Goal: Task Accomplishment & Management: Complete application form

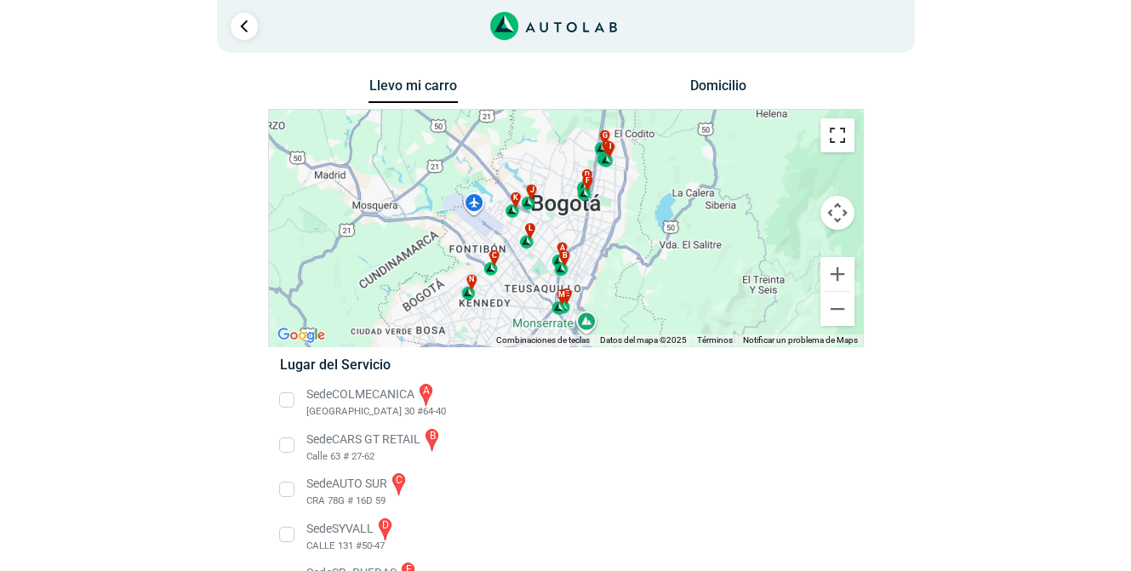
click at [841, 134] on button "Cambiar a la vista en pantalla completa" at bounding box center [837, 135] width 34 height 34
click at [841, 238] on div "a b c d e f g" at bounding box center [566, 228] width 594 height 237
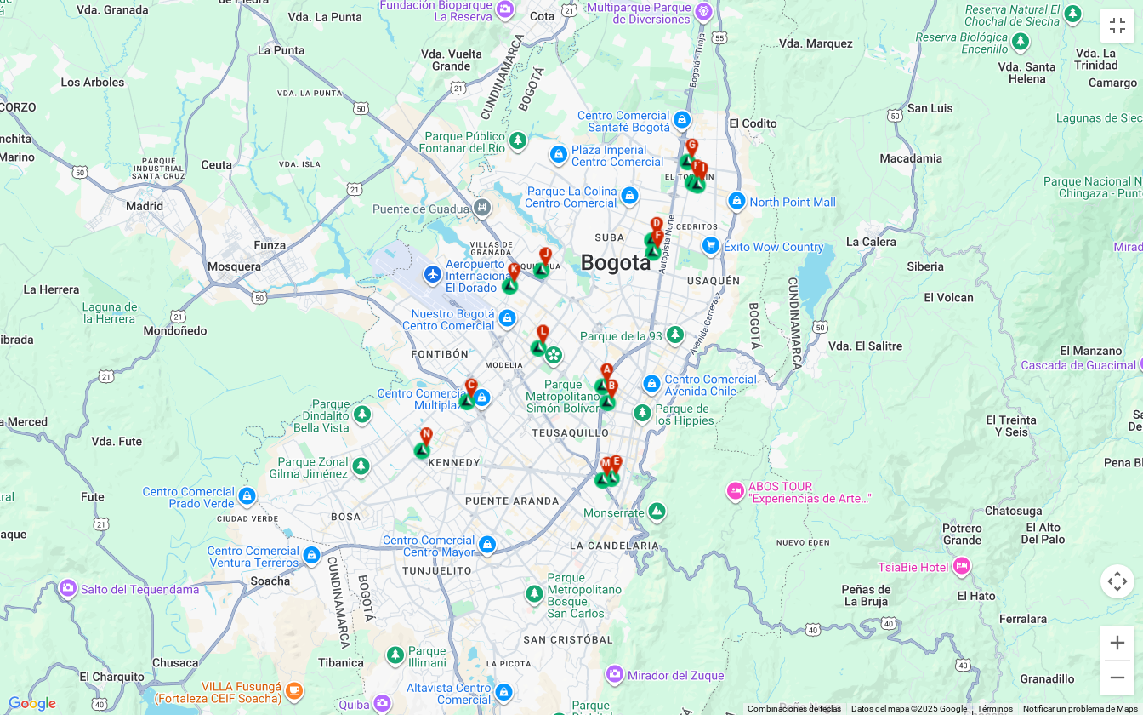
drag, startPoint x: 479, startPoint y: 436, endPoint x: 660, endPoint y: 334, distance: 207.6
click at [660, 334] on div "a b c d e f g" at bounding box center [571, 357] width 1143 height 715
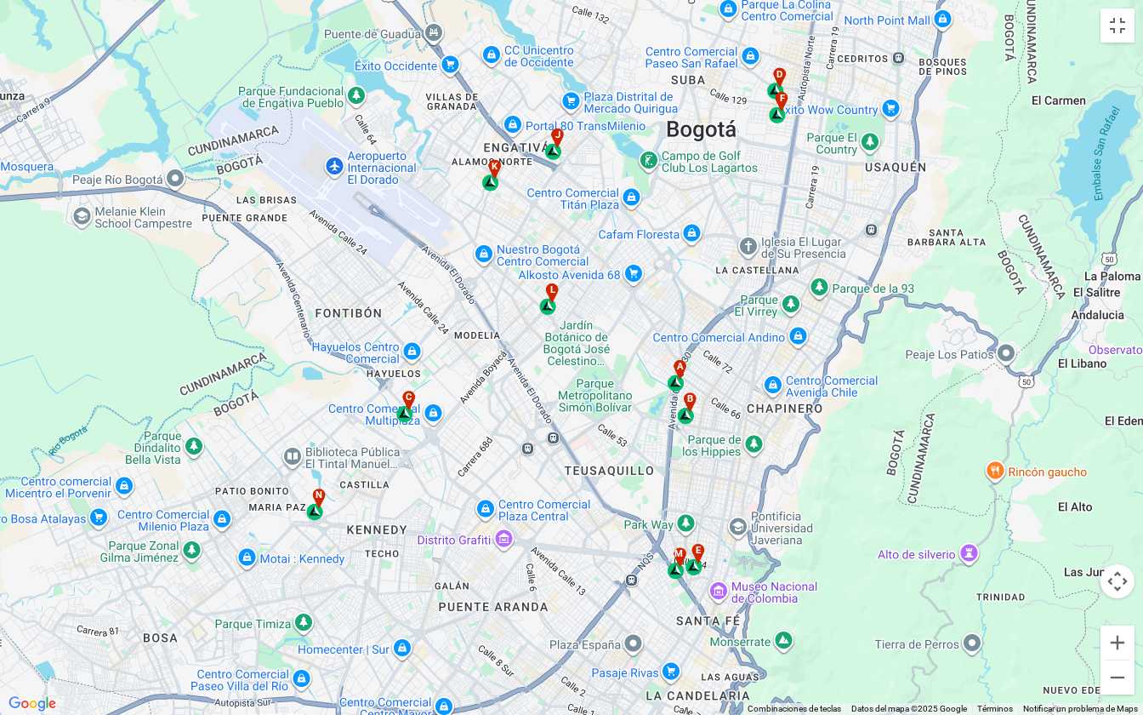
drag, startPoint x: 647, startPoint y: 602, endPoint x: 488, endPoint y: 531, distance: 173.6
click at [579, 570] on div "a b c d e f g" at bounding box center [571, 357] width 1143 height 715
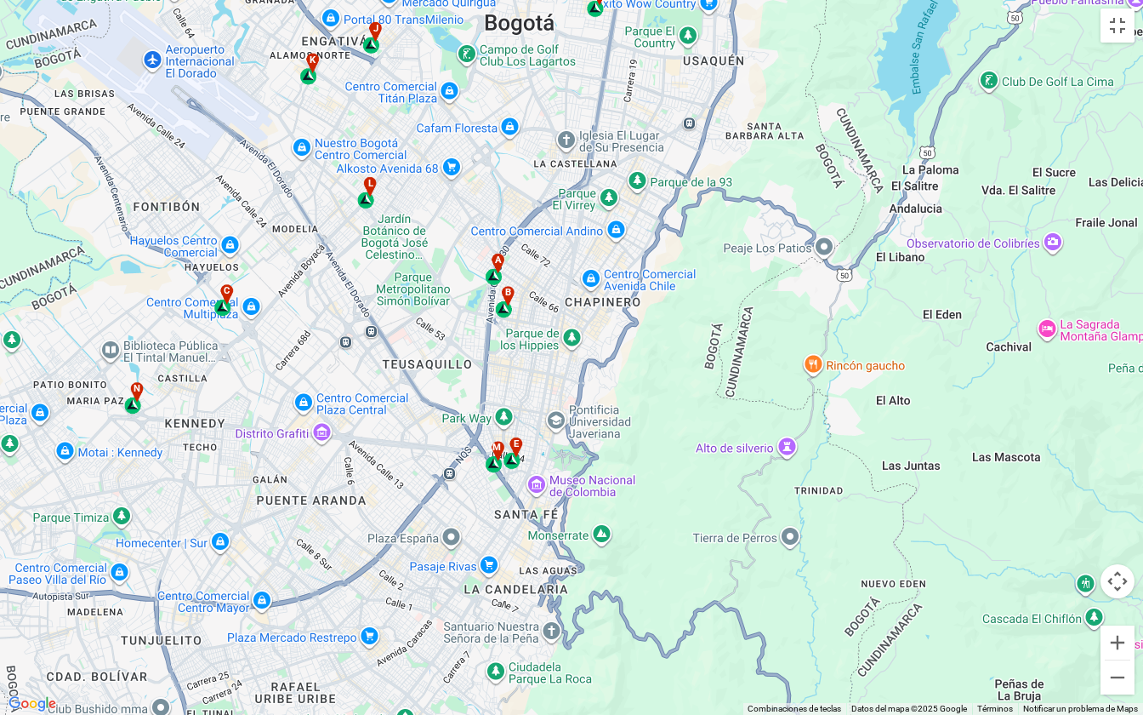
drag, startPoint x: 488, startPoint y: 531, endPoint x: 379, endPoint y: 459, distance: 131.4
click at [379, 459] on div "a b c d e f g" at bounding box center [571, 357] width 1143 height 715
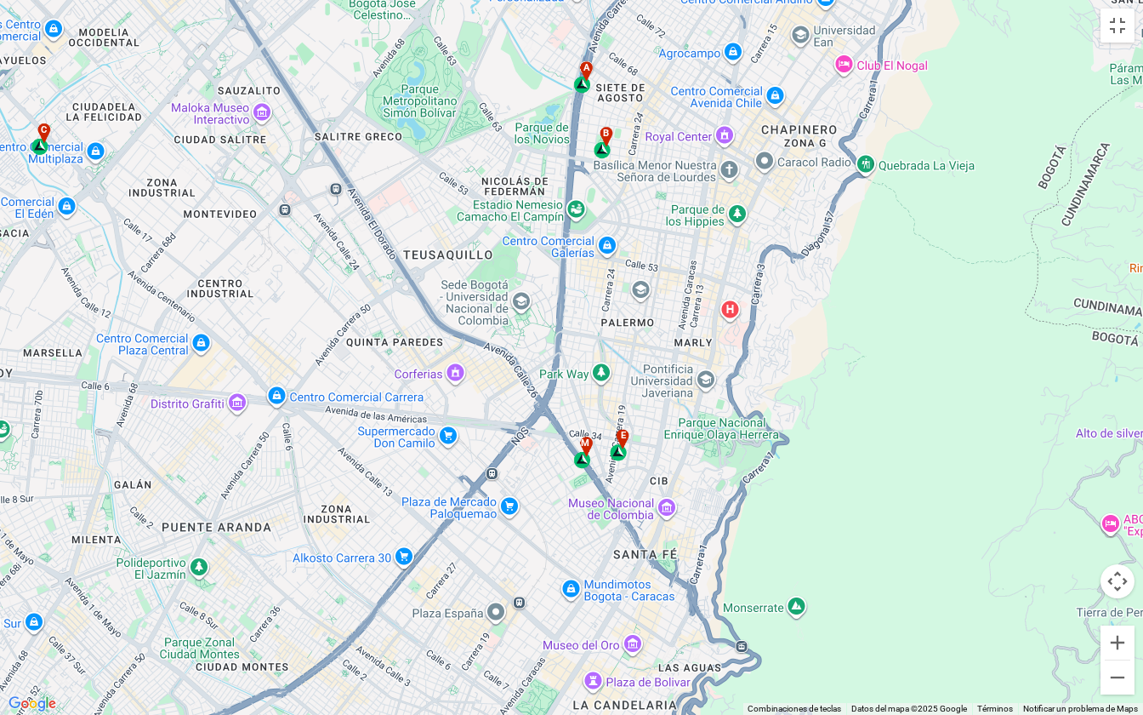
drag, startPoint x: 535, startPoint y: 500, endPoint x: 428, endPoint y: 439, distance: 123.5
click at [428, 439] on div "a b c d e f g" at bounding box center [571, 357] width 1143 height 715
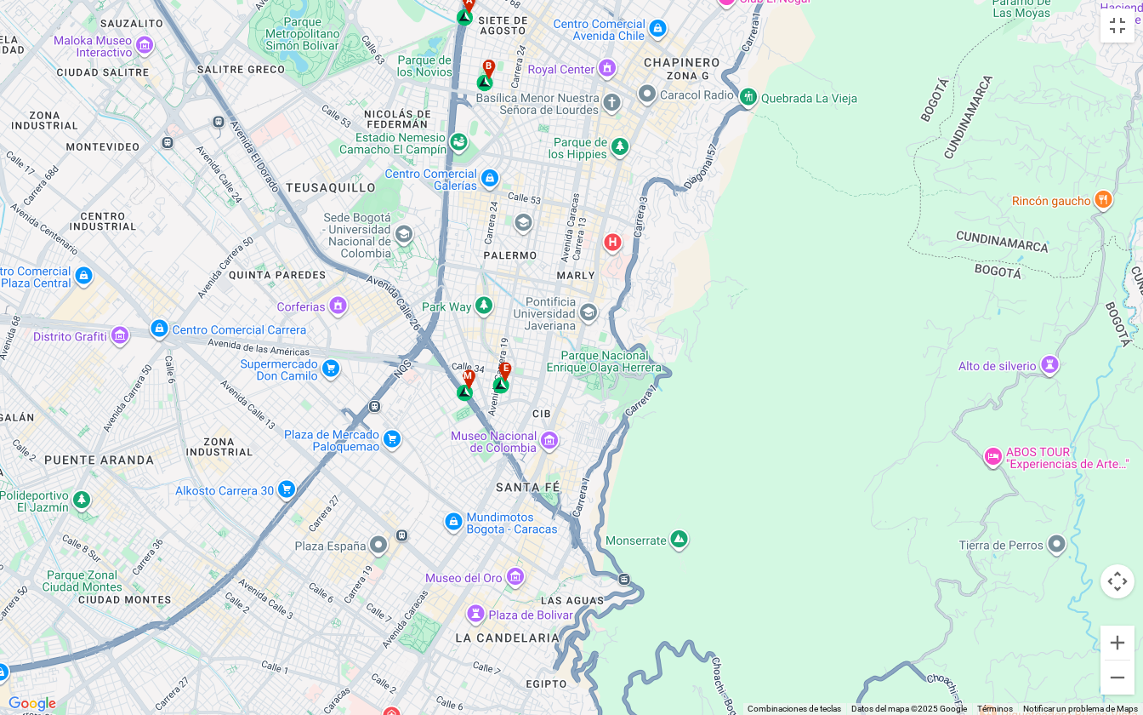
click at [425, 439] on div "a b c d e f g" at bounding box center [571, 357] width 1143 height 715
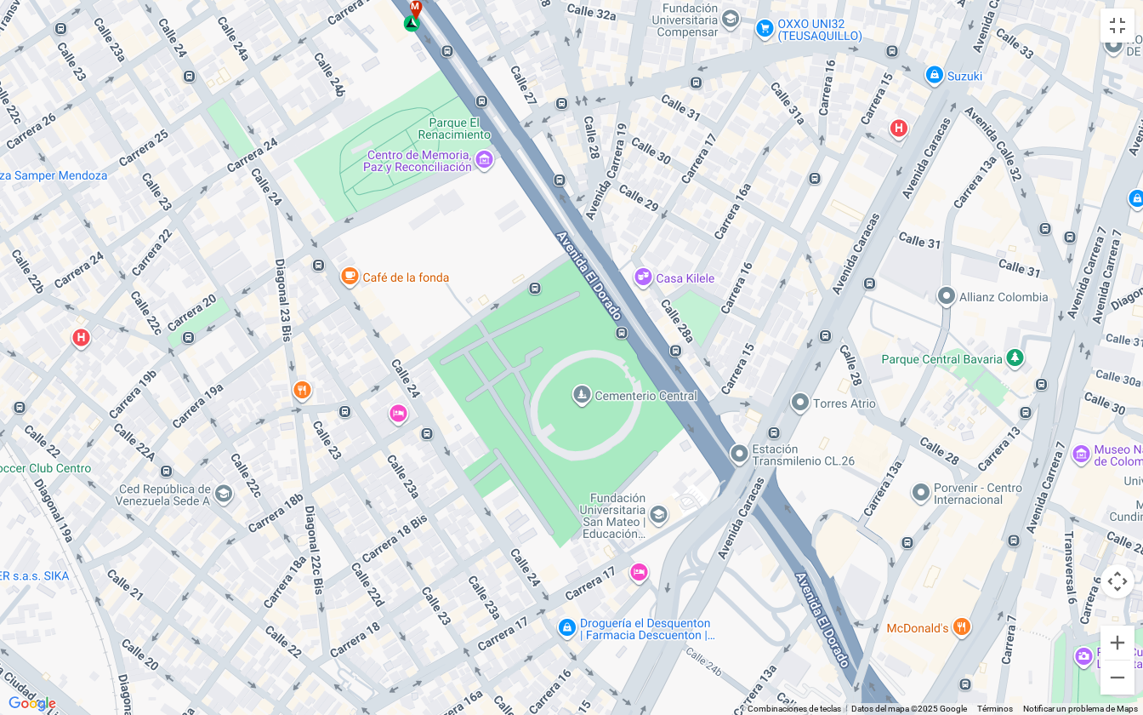
drag, startPoint x: 359, startPoint y: 145, endPoint x: 387, endPoint y: 231, distance: 90.4
click at [368, 178] on div "a b c d e f g" at bounding box center [571, 357] width 1143 height 715
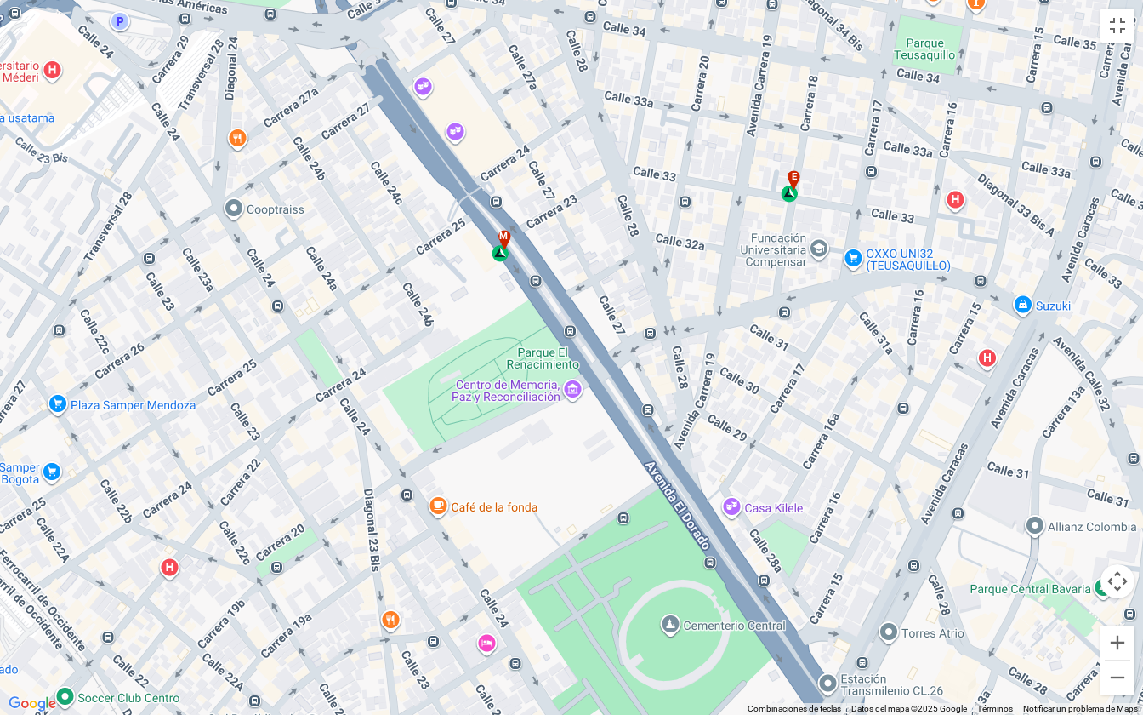
drag, startPoint x: 485, startPoint y: 426, endPoint x: 503, endPoint y: 483, distance: 59.7
click at [503, 483] on div "a b c d e f g" at bounding box center [571, 357] width 1143 height 715
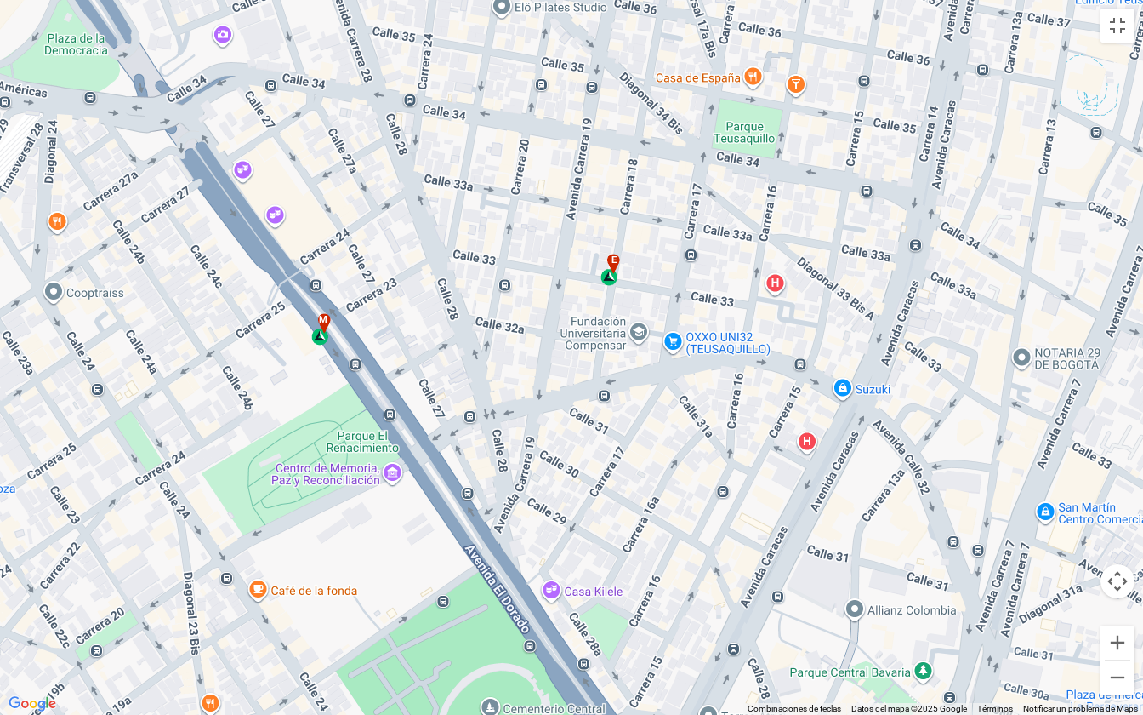
drag, startPoint x: 710, startPoint y: 429, endPoint x: 282, endPoint y: 403, distance: 429.5
click at [282, 403] on div "a b c d e f g" at bounding box center [571, 357] width 1143 height 715
click at [319, 343] on div "m" at bounding box center [321, 329] width 20 height 32
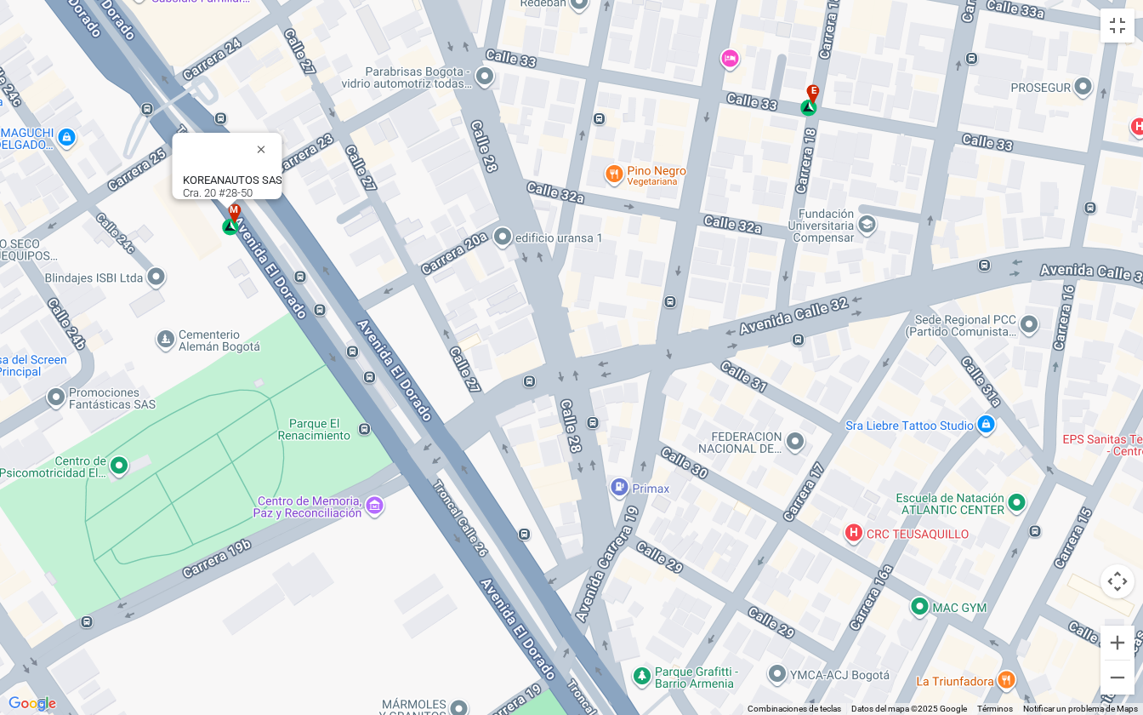
drag, startPoint x: 864, startPoint y: 453, endPoint x: 514, endPoint y: 328, distance: 372.2
click at [514, 328] on div "a b c d e f g" at bounding box center [571, 357] width 1143 height 715
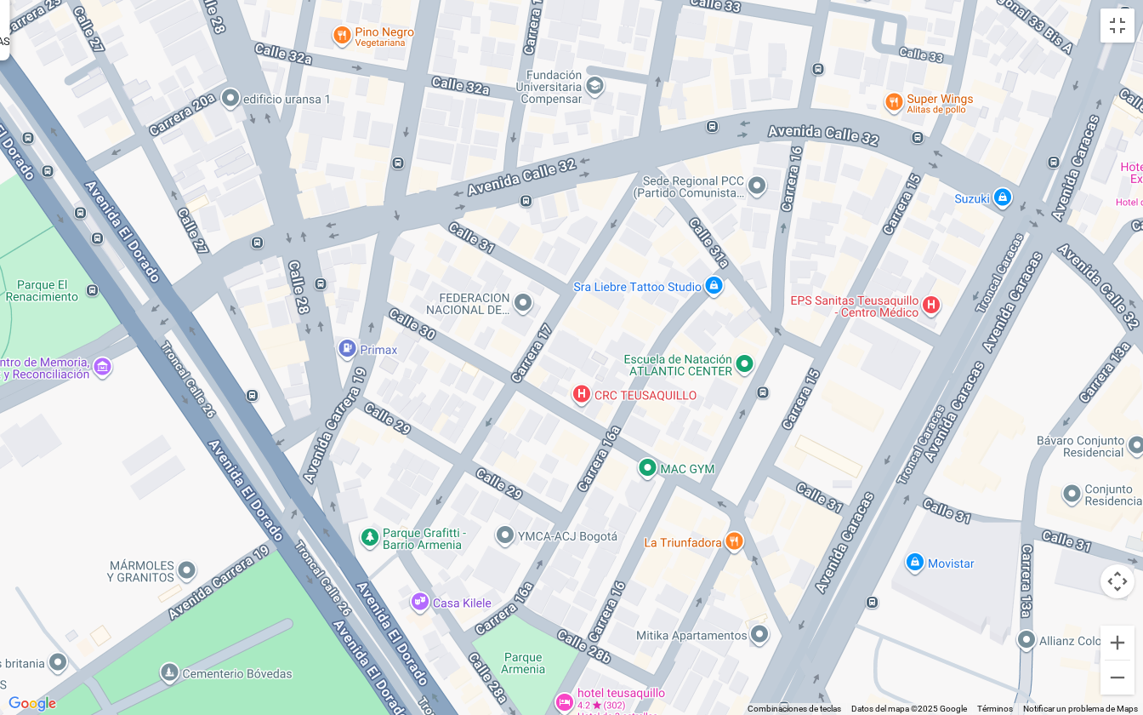
drag, startPoint x: 869, startPoint y: 472, endPoint x: 634, endPoint y: 352, distance: 263.7
click at [634, 352] on div "a b c d e f g" at bounding box center [571, 357] width 1143 height 715
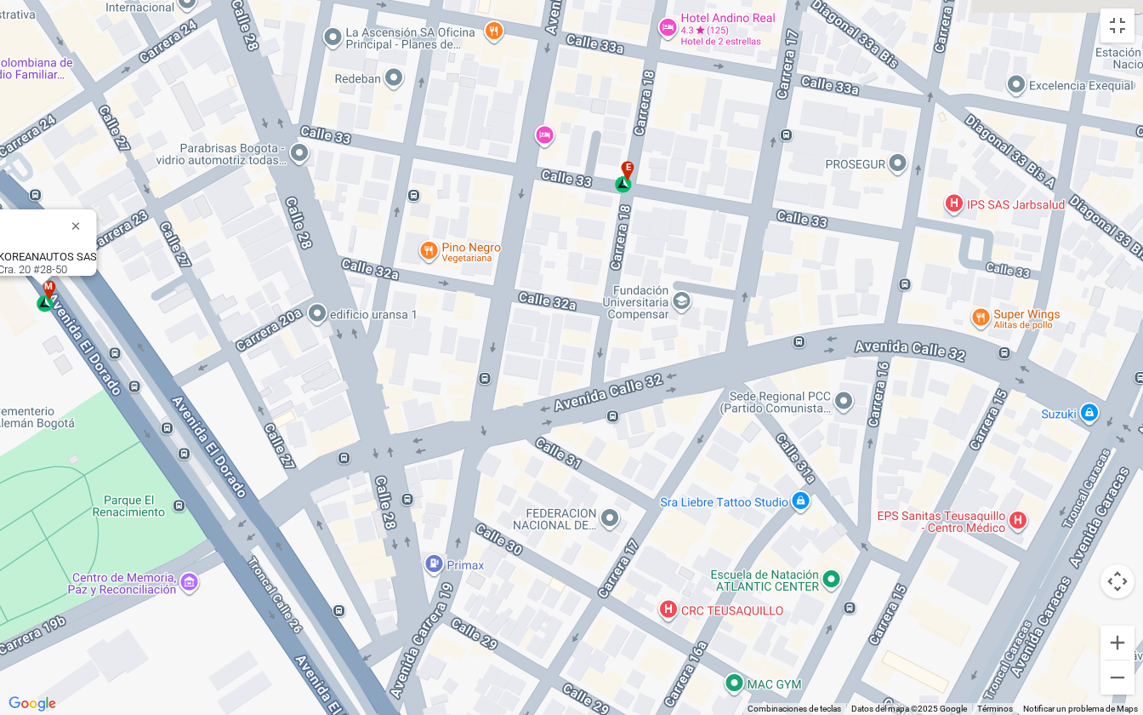
drag, startPoint x: 387, startPoint y: 257, endPoint x: 476, endPoint y: 475, distance: 235.1
click at [476, 475] on div "a b c d e f g" at bounding box center [571, 357] width 1143 height 715
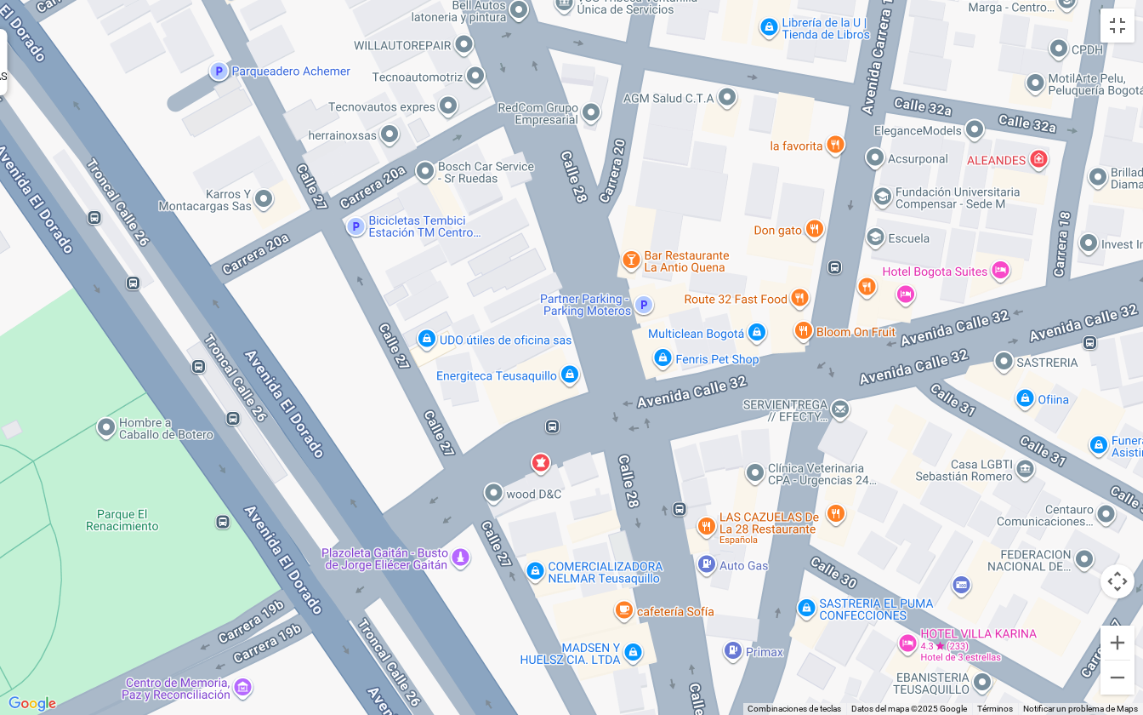
drag, startPoint x: 368, startPoint y: 364, endPoint x: 684, endPoint y: 311, distance: 320.0
click at [684, 311] on div "a b c d e f g" at bounding box center [571, 357] width 1143 height 715
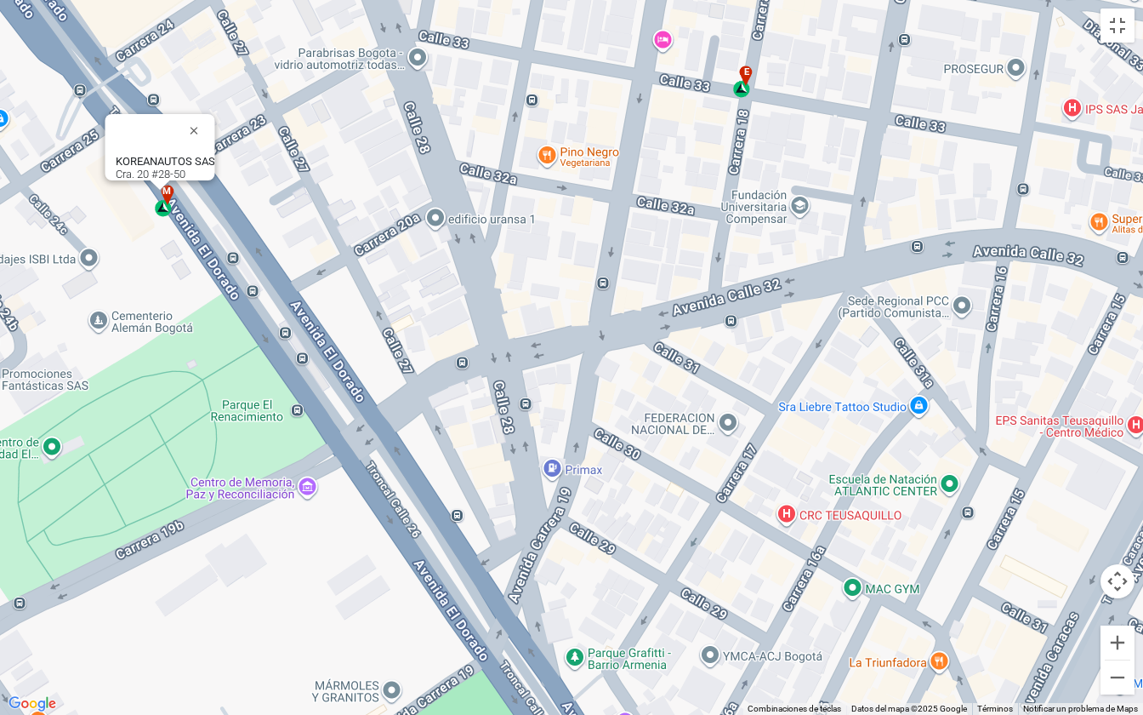
drag, startPoint x: 909, startPoint y: 545, endPoint x: 823, endPoint y: 487, distance: 103.6
click at [823, 487] on div "a b c d e f g" at bounding box center [571, 357] width 1143 height 715
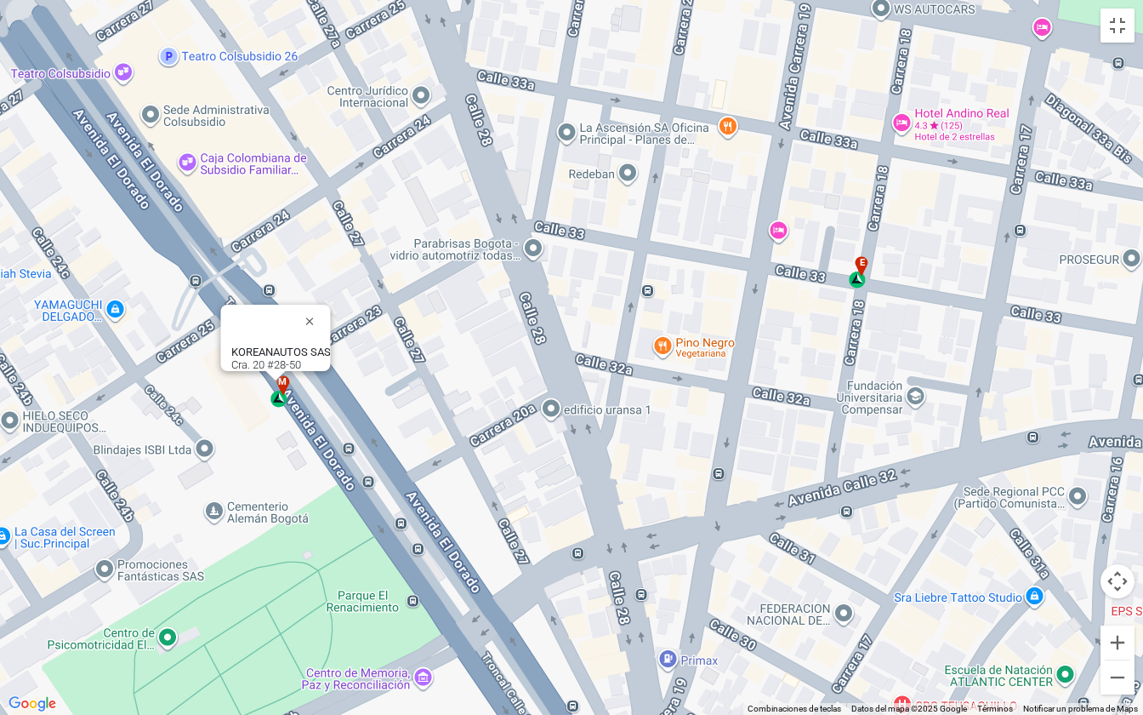
drag, startPoint x: 575, startPoint y: 205, endPoint x: 683, endPoint y: 377, distance: 203.0
click at [691, 398] on div "a b c d e f g" at bounding box center [571, 357] width 1143 height 715
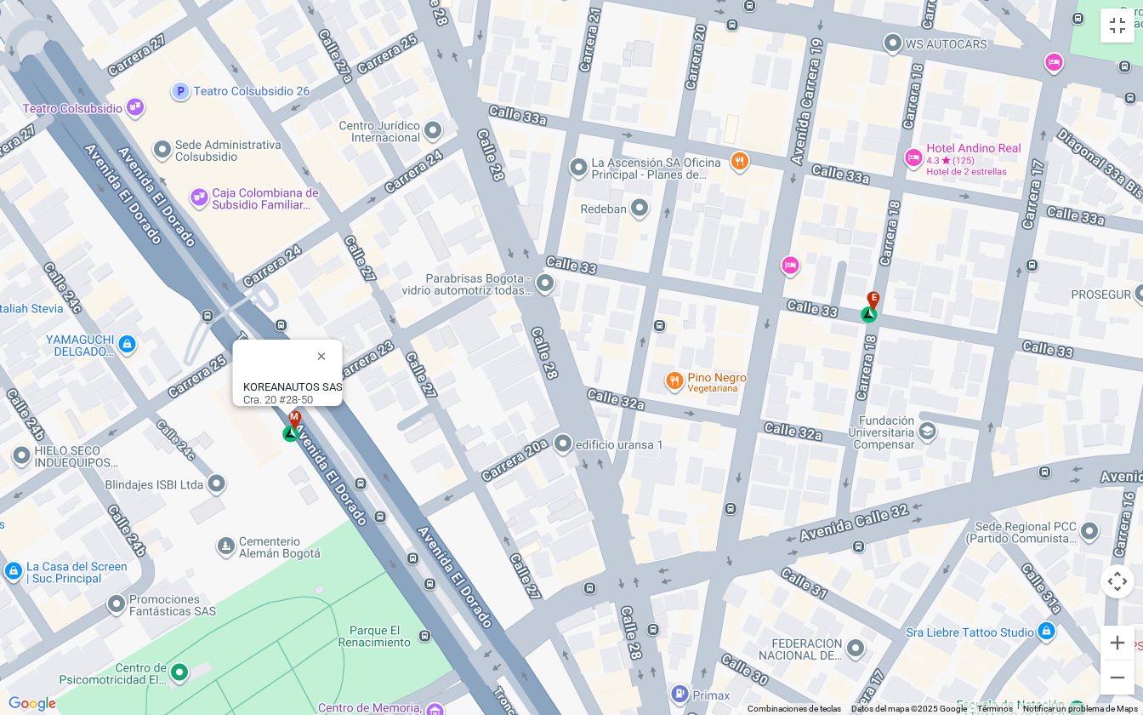
drag, startPoint x: 707, startPoint y: 230, endPoint x: 720, endPoint y: 265, distance: 37.9
click at [720, 265] on div "a b c d e f g" at bounding box center [571, 357] width 1143 height 715
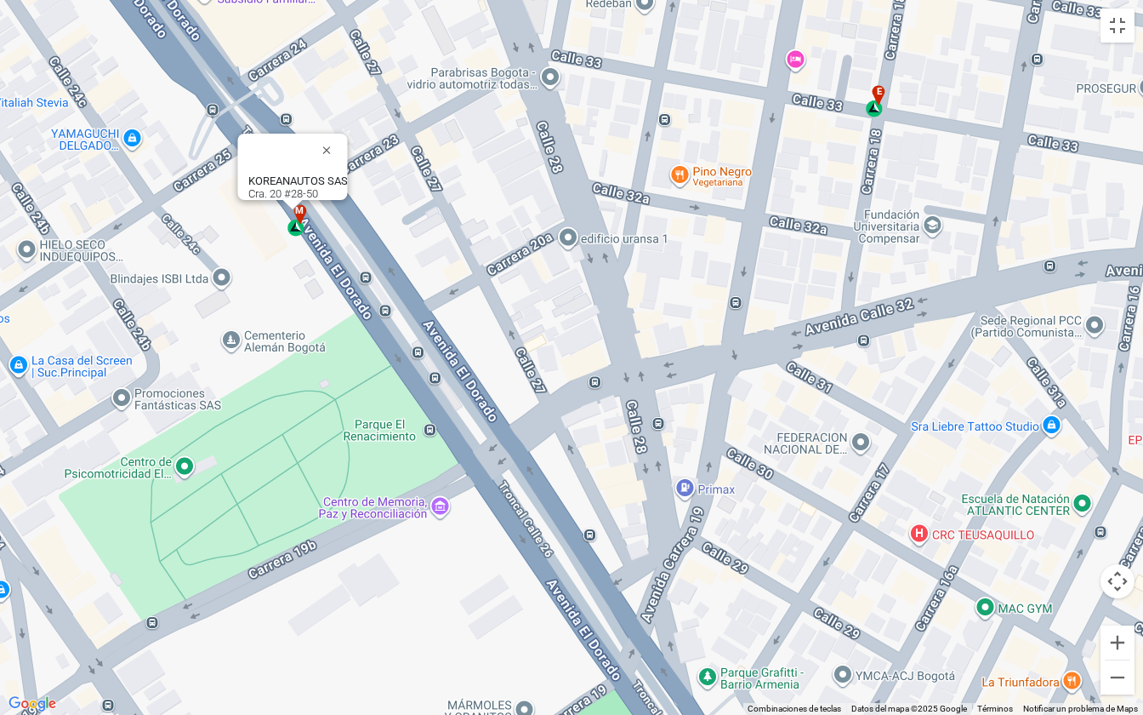
drag, startPoint x: 565, startPoint y: 507, endPoint x: 569, endPoint y: 299, distance: 208.5
click at [569, 299] on div "a b c d e f g" at bounding box center [571, 357] width 1143 height 715
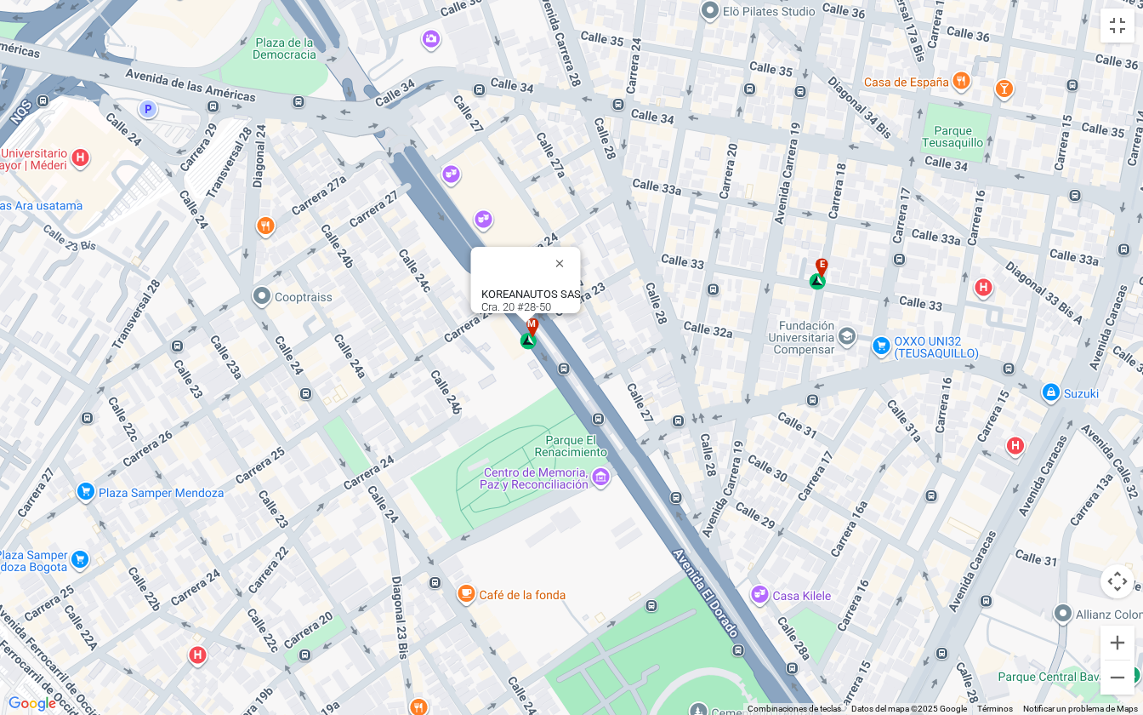
click at [818, 282] on div "e" at bounding box center [819, 274] width 20 height 32
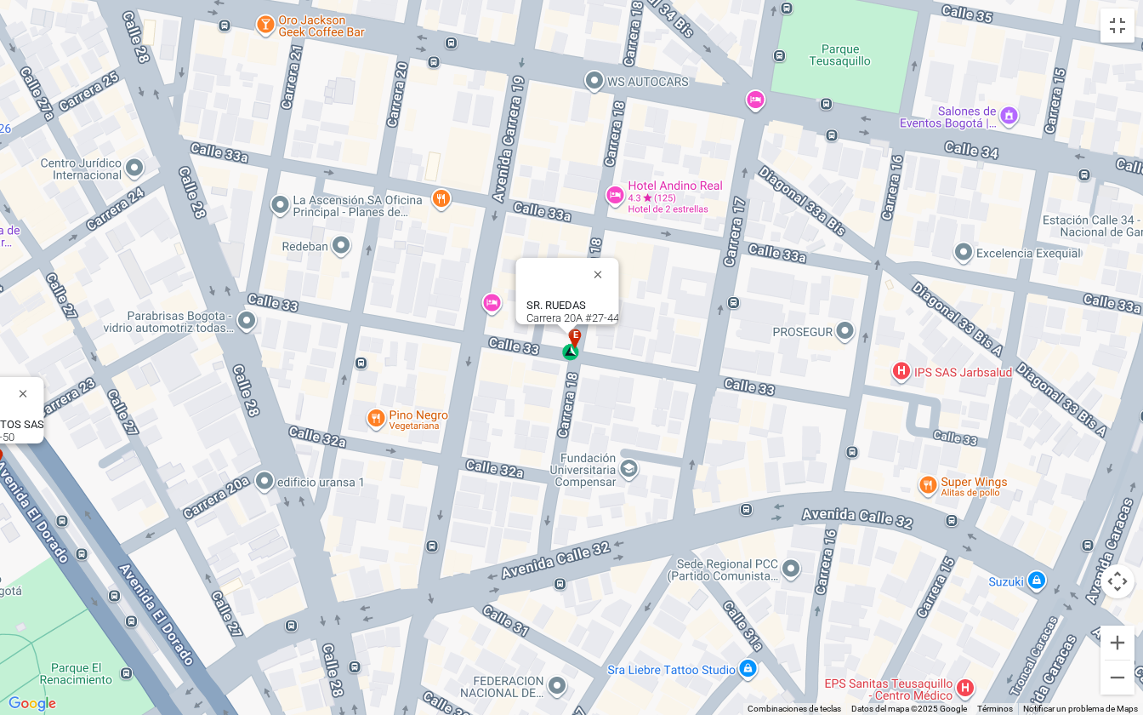
click at [402, 454] on div "a b c d e f g" at bounding box center [571, 357] width 1143 height 715
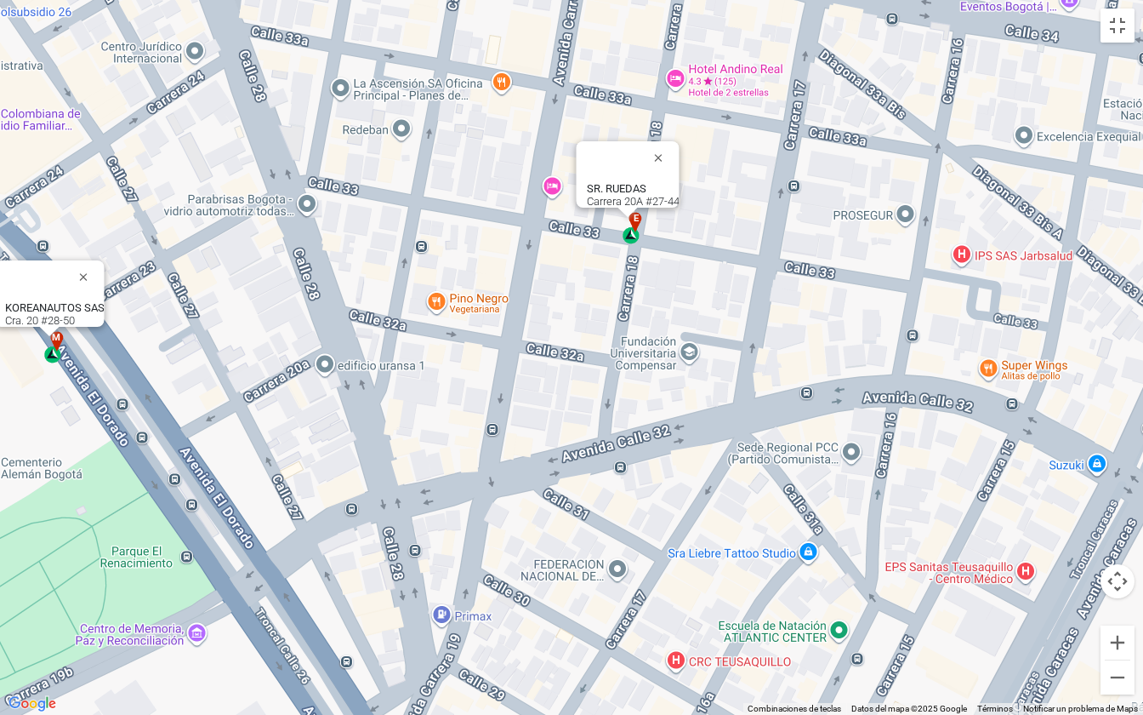
drag, startPoint x: 404, startPoint y: 446, endPoint x: 465, endPoint y: 329, distance: 131.3
click at [465, 329] on div "a b c d e f g" at bounding box center [571, 357] width 1143 height 715
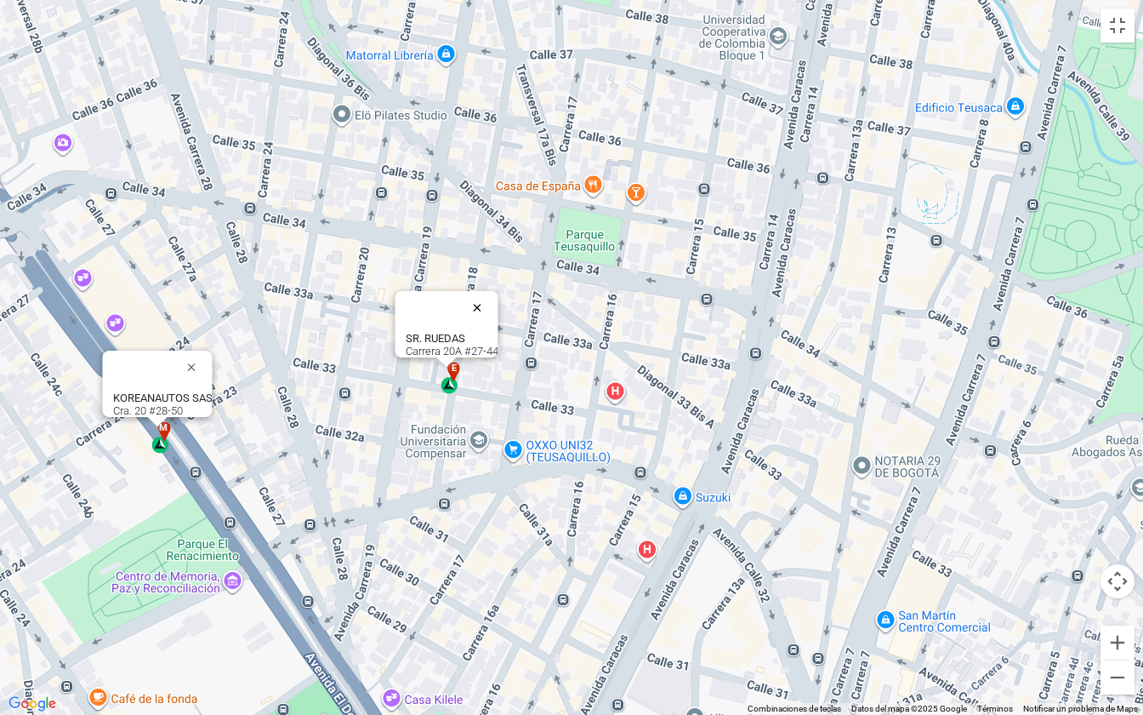
click at [483, 303] on button "Cerrar" at bounding box center [481, 307] width 41 height 41
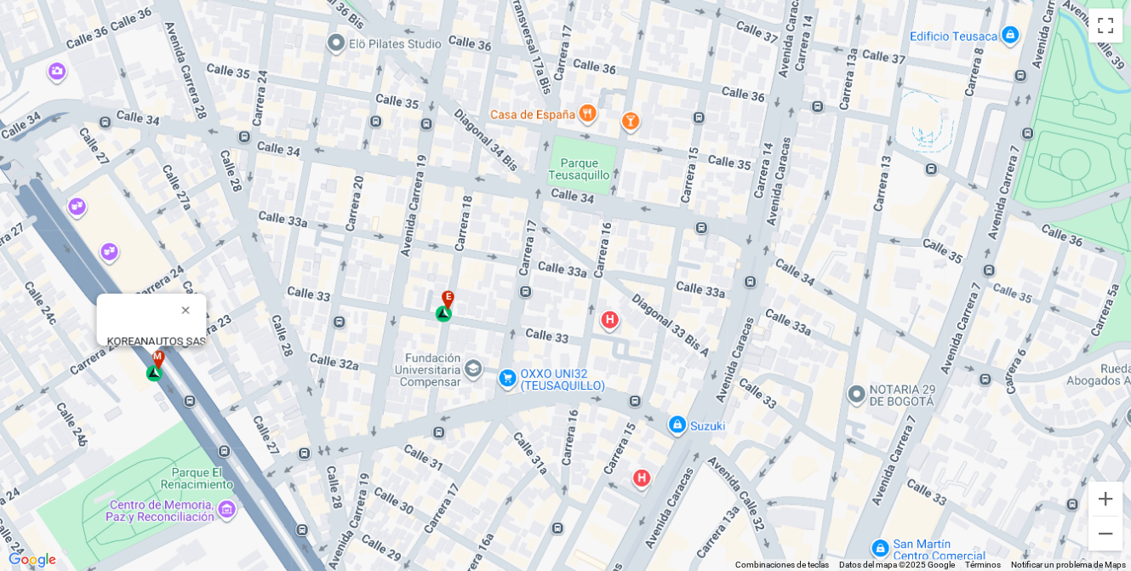
scroll to position [170, 0]
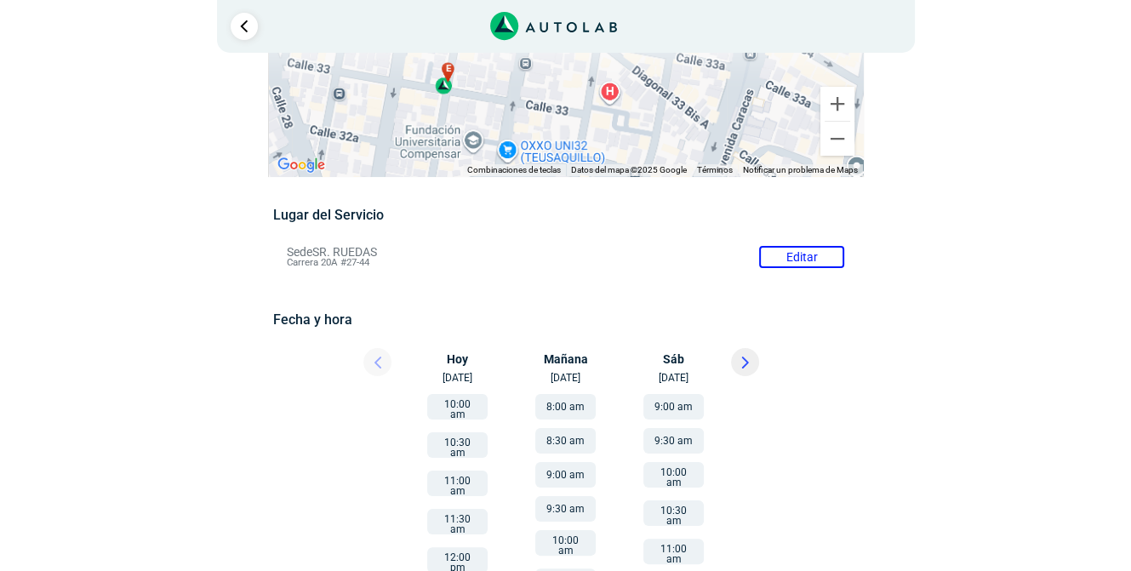
click at [746, 348] on button at bounding box center [745, 362] width 28 height 28
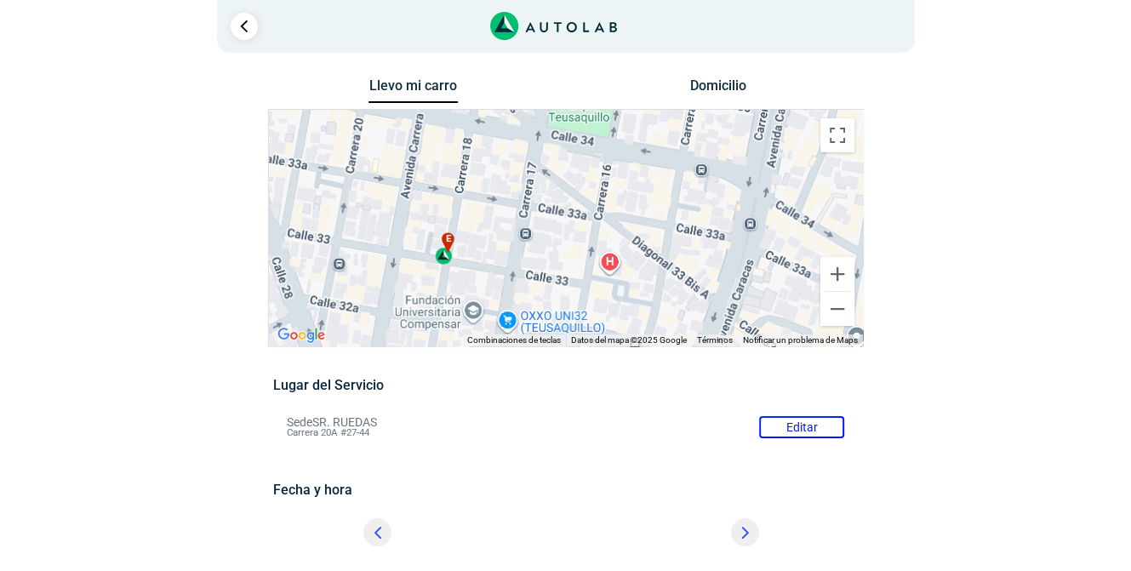
scroll to position [0, 0]
click at [746, 527] on icon at bounding box center [745, 533] width 8 height 12
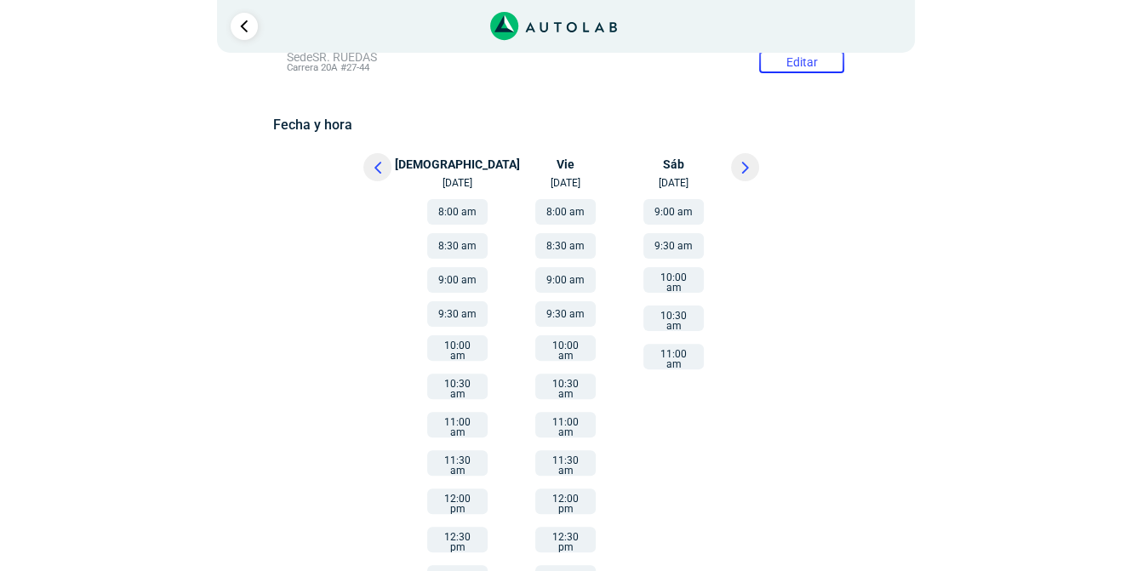
scroll to position [280, 0]
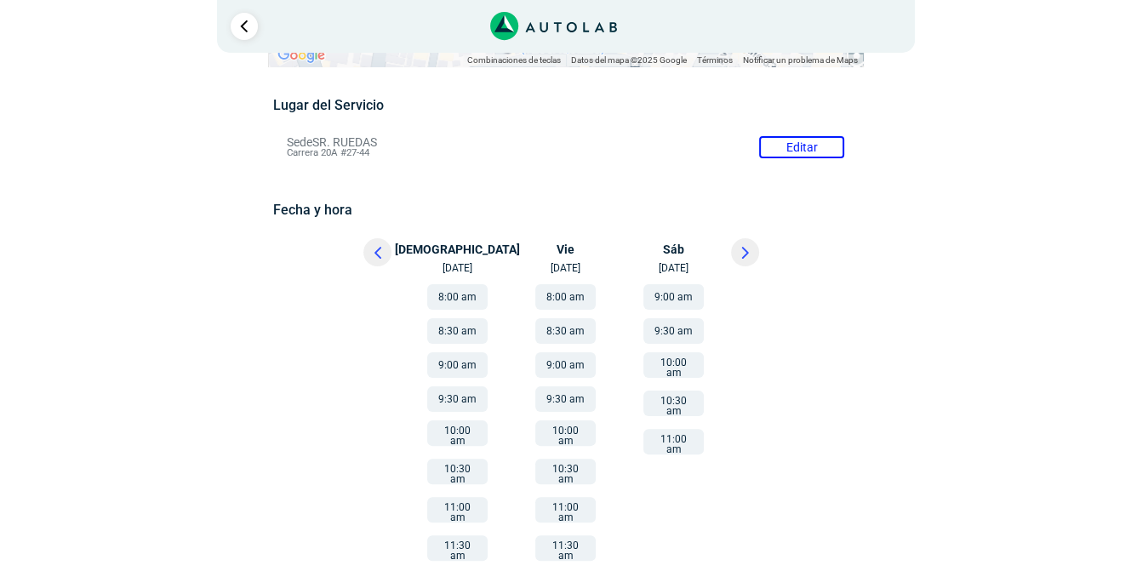
click at [578, 352] on button "9:00 am" at bounding box center [565, 365] width 60 height 26
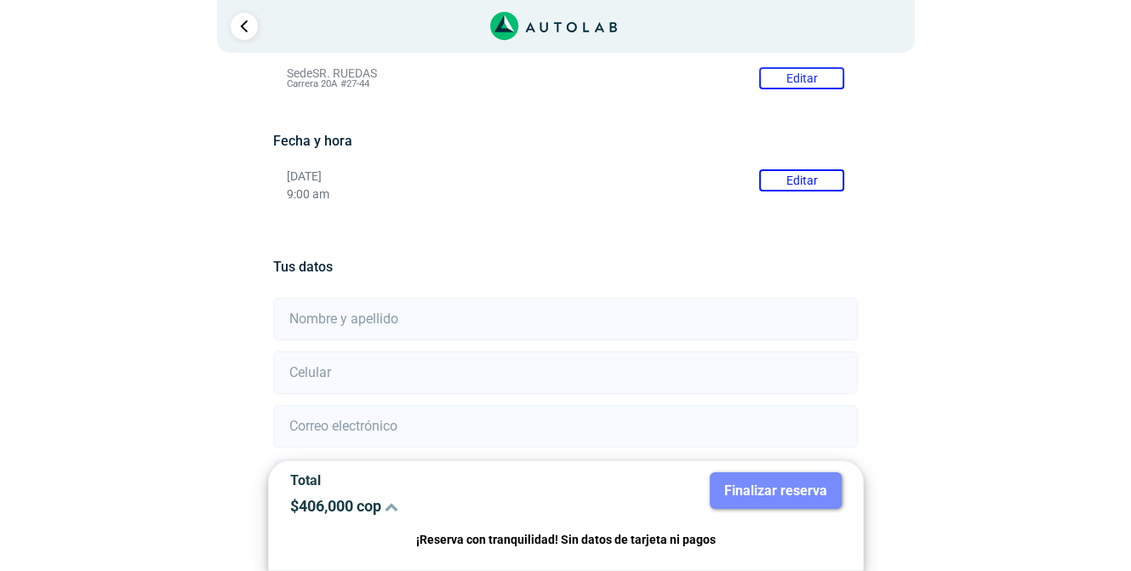
scroll to position [352, 0]
click at [398, 294] on input "text" at bounding box center [565, 315] width 584 height 43
type input "[PERSON_NAME][US_STATE]"
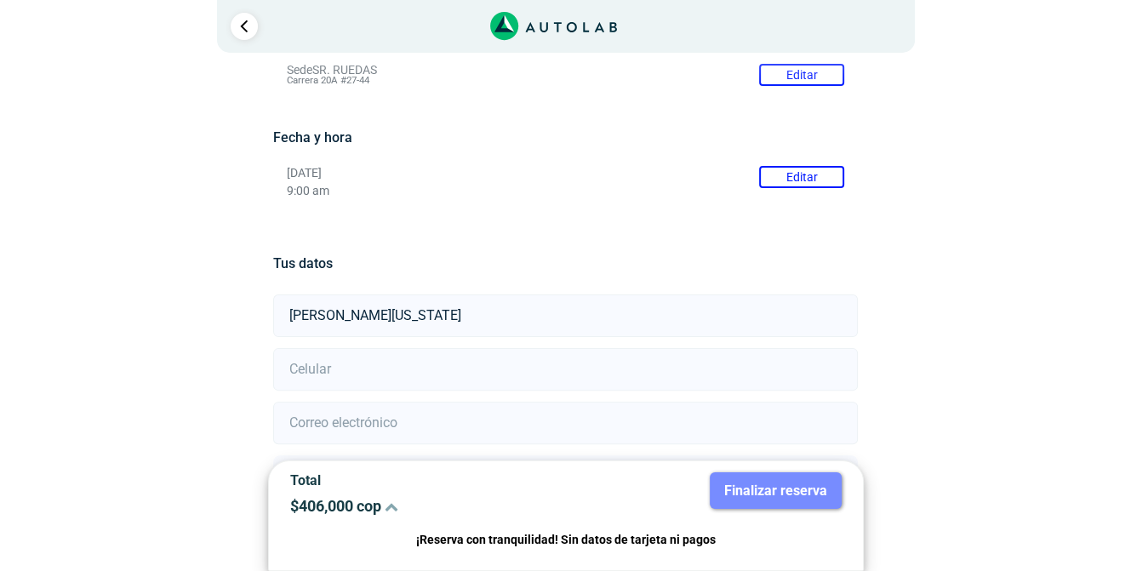
type input "3133442488"
click at [435, 402] on input "email" at bounding box center [565, 423] width 584 height 43
type input "[EMAIL_ADDRESS][DOMAIN_NAME]"
click at [273, 545] on input "Acepto la Política de Datos Personales , las Condiciones del Servicio y autoriz…" at bounding box center [278, 550] width 11 height 11
checkbox input "true"
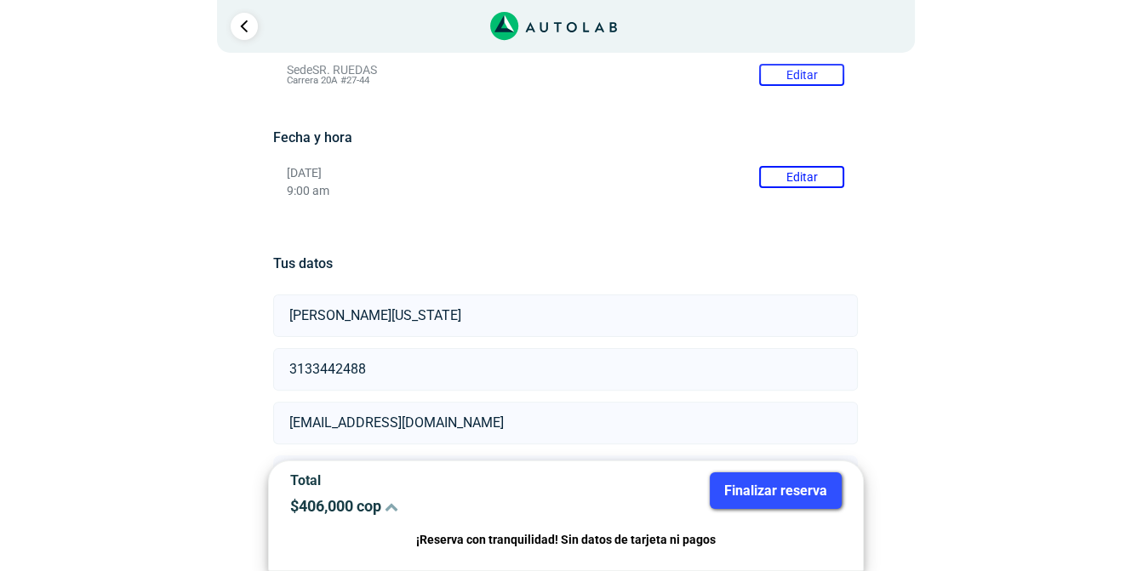
scroll to position [330, 0]
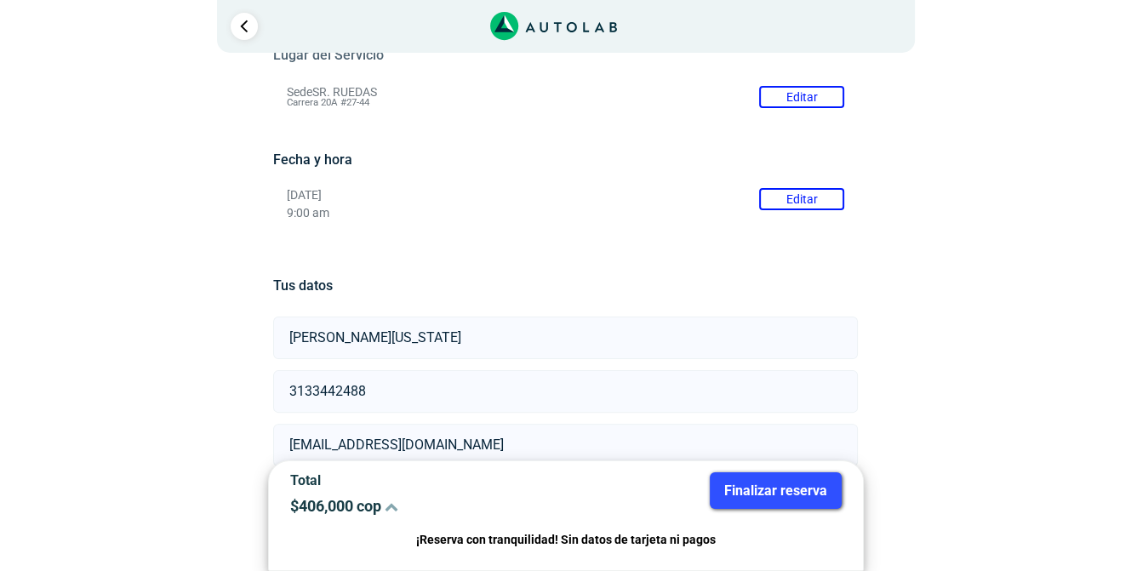
click at [759, 491] on button "Finalizar reserva" at bounding box center [776, 490] width 132 height 37
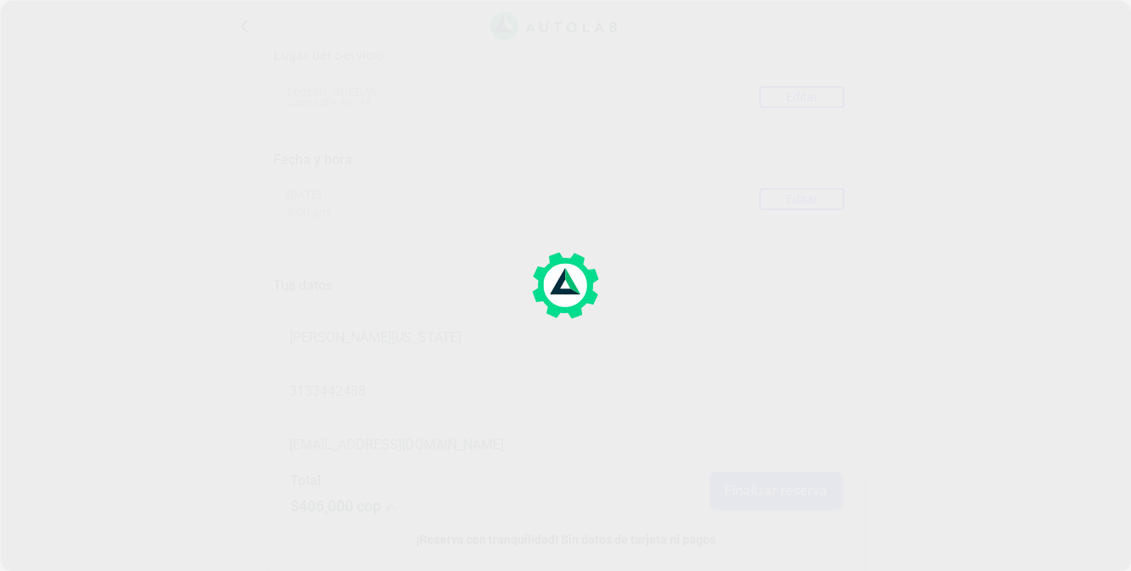
scroll to position [0, 0]
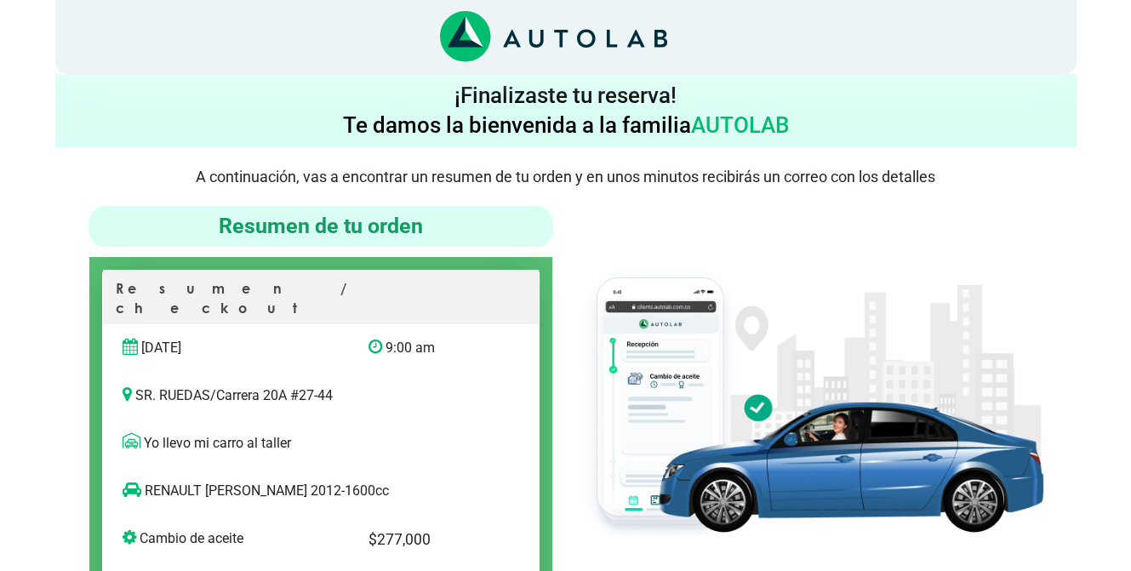
click at [550, 46] on icon "Link al sitio de autolab" at bounding box center [553, 37] width 227 height 52
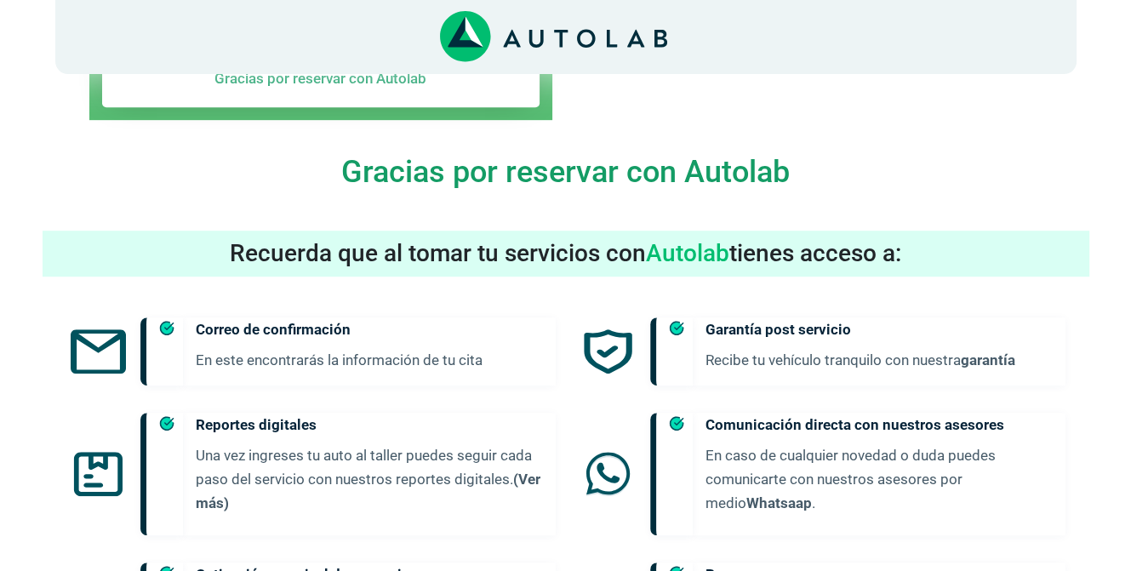
scroll to position [1040, 0]
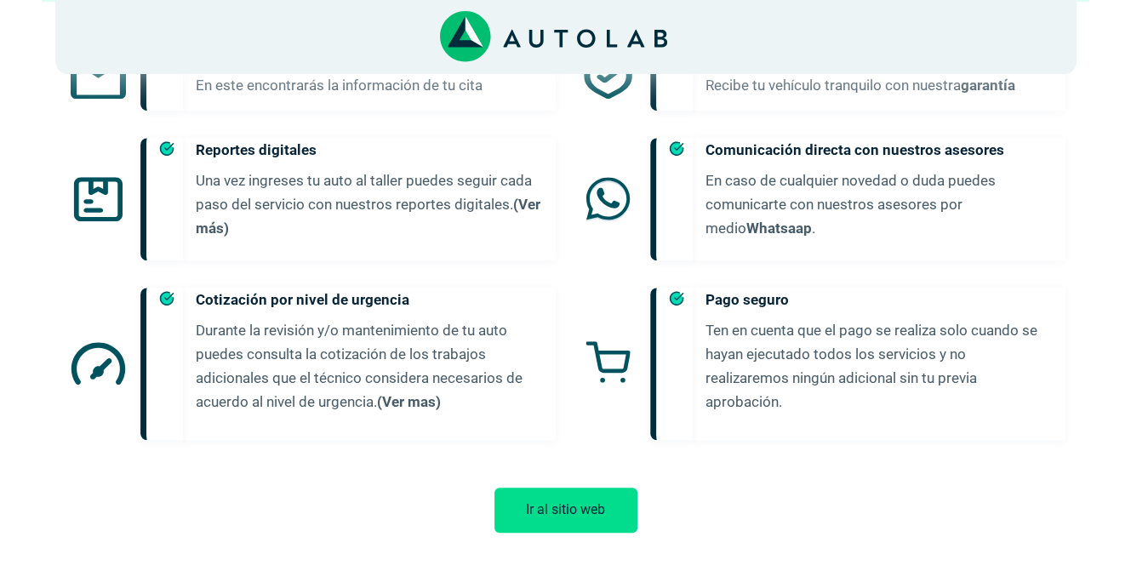
click at [567, 492] on button "Ir al sitio web" at bounding box center [565, 509] width 143 height 45
